Goal: Task Accomplishment & Management: Use online tool/utility

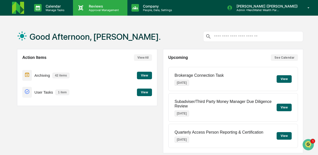
click at [92, 8] on div "Reviews Approval Management" at bounding box center [103, 8] width 37 height 8
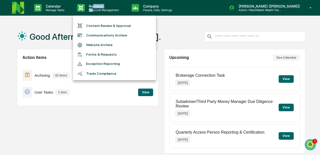
drag, startPoint x: 77, startPoint y: 128, endPoint x: 63, endPoint y: 111, distance: 21.9
click at [77, 128] on div at bounding box center [160, 77] width 320 height 155
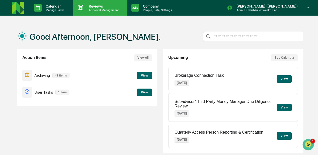
click at [99, 9] on p "Approval Management" at bounding box center [103, 10] width 37 height 4
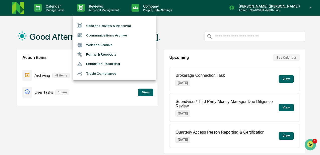
click at [104, 26] on li "Content Review & Approval" at bounding box center [114, 26] width 83 height 10
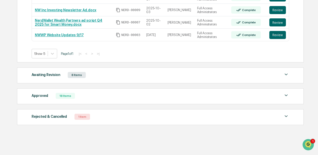
scroll to position [149, 0]
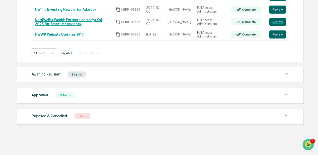
click at [65, 94] on div "18 Items" at bounding box center [65, 95] width 19 height 6
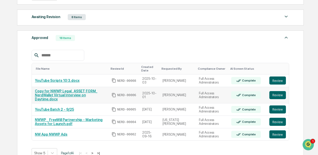
scroll to position [216, 0]
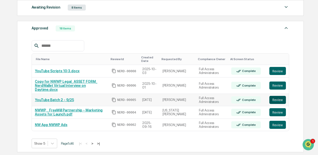
click at [273, 96] on button "Review" at bounding box center [278, 100] width 17 height 8
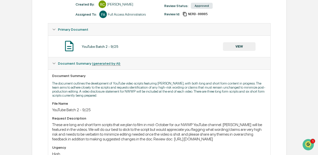
scroll to position [100, 0]
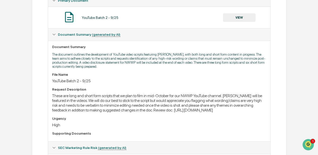
drag, startPoint x: 256, startPoint y: 116, endPoint x: 52, endPoint y: 117, distance: 204.7
click at [52, 117] on div "Document Summary The document outlines the development of YouTube video scripts…" at bounding box center [159, 90] width 222 height 101
copy div "https://docs.google.com/document/d/1Kh3M3Y5a_kH5h9tpjU_EJL3ki0beWlkFAAOUiCHa3LE…"
